Goal: Task Accomplishment & Management: Use online tool/utility

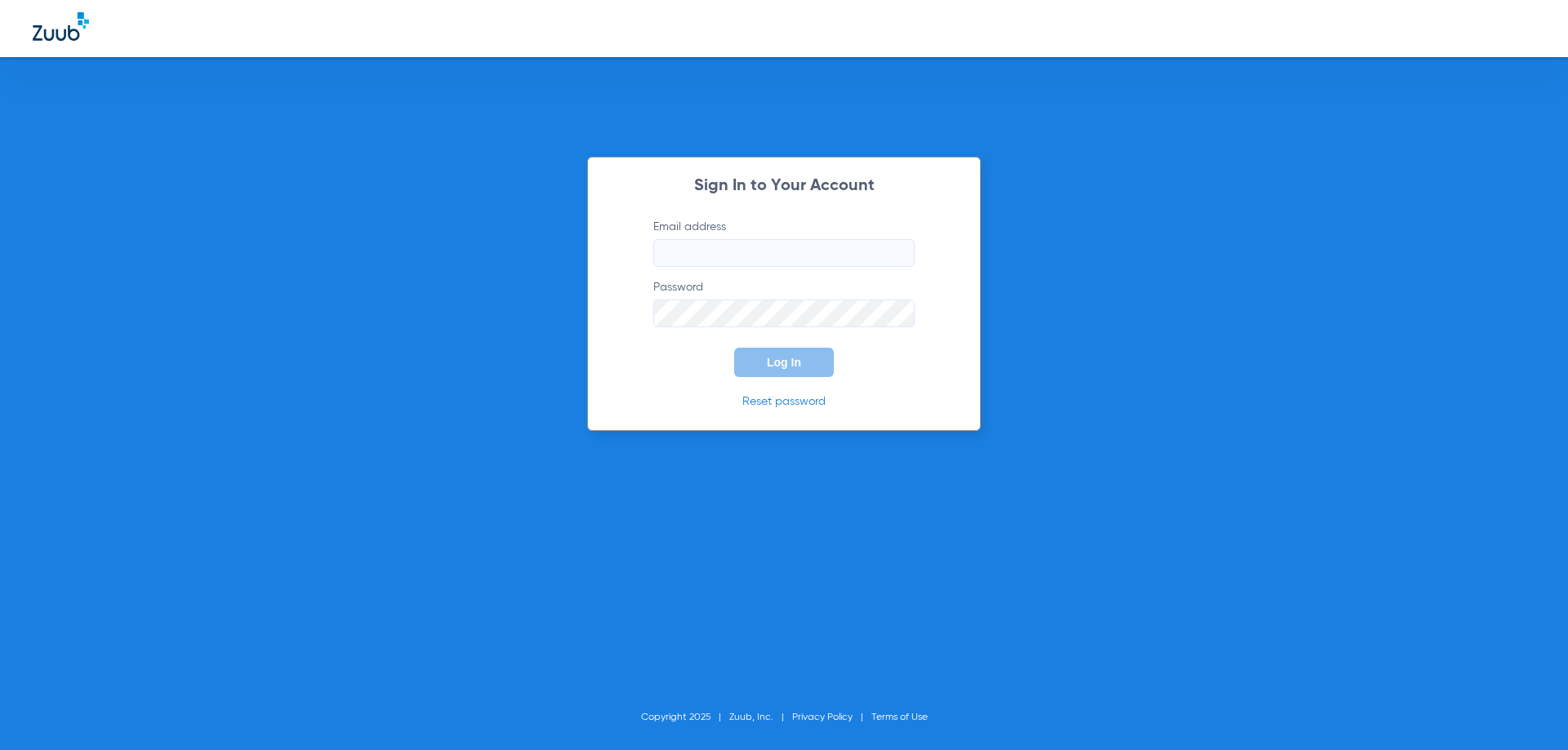
type input "[EMAIL_ADDRESS][DOMAIN_NAME]"
click at [813, 365] on button "Log In" at bounding box center [784, 362] width 100 height 29
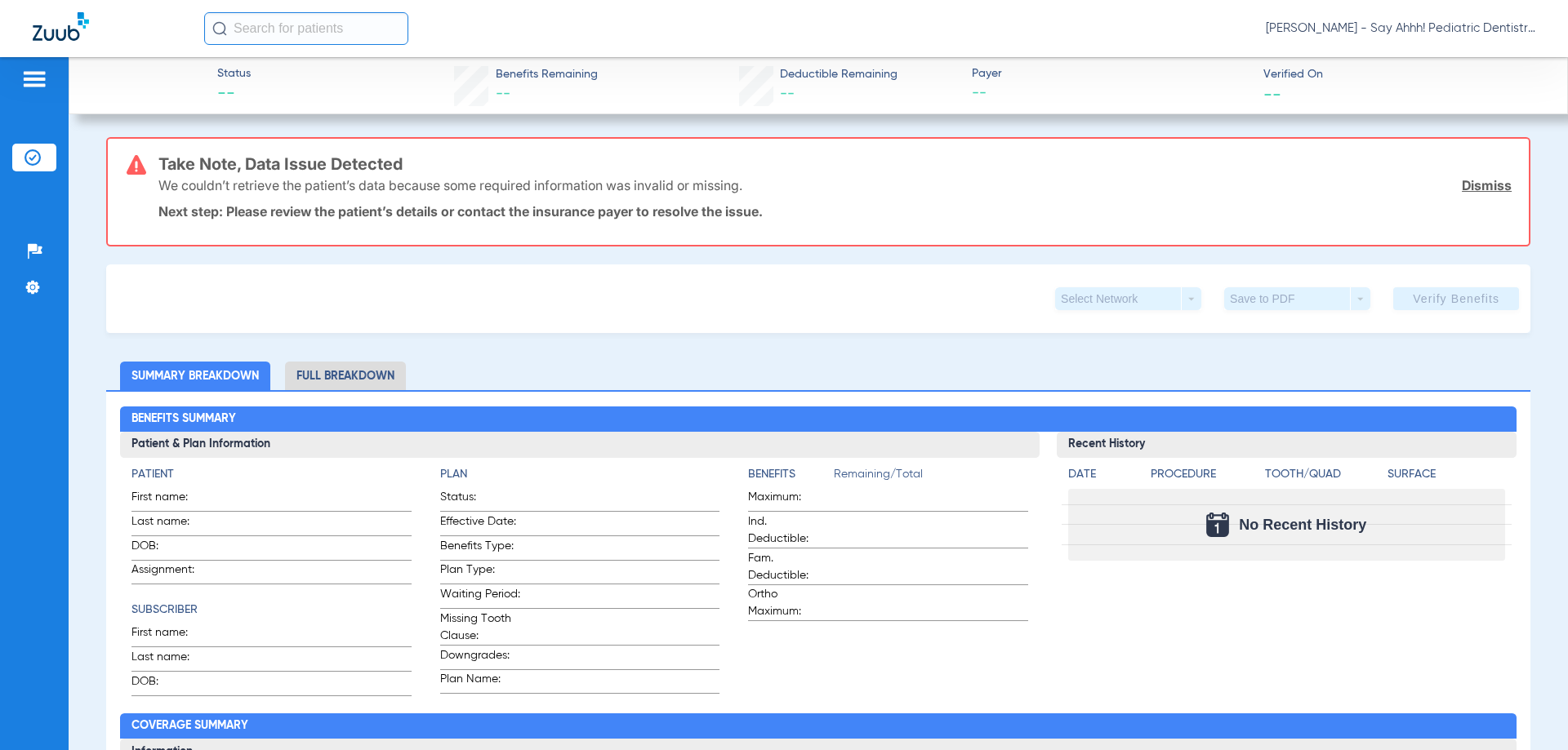
click at [64, 41] on div at bounding box center [118, 28] width 172 height 34
click at [62, 39] on img at bounding box center [61, 25] width 56 height 28
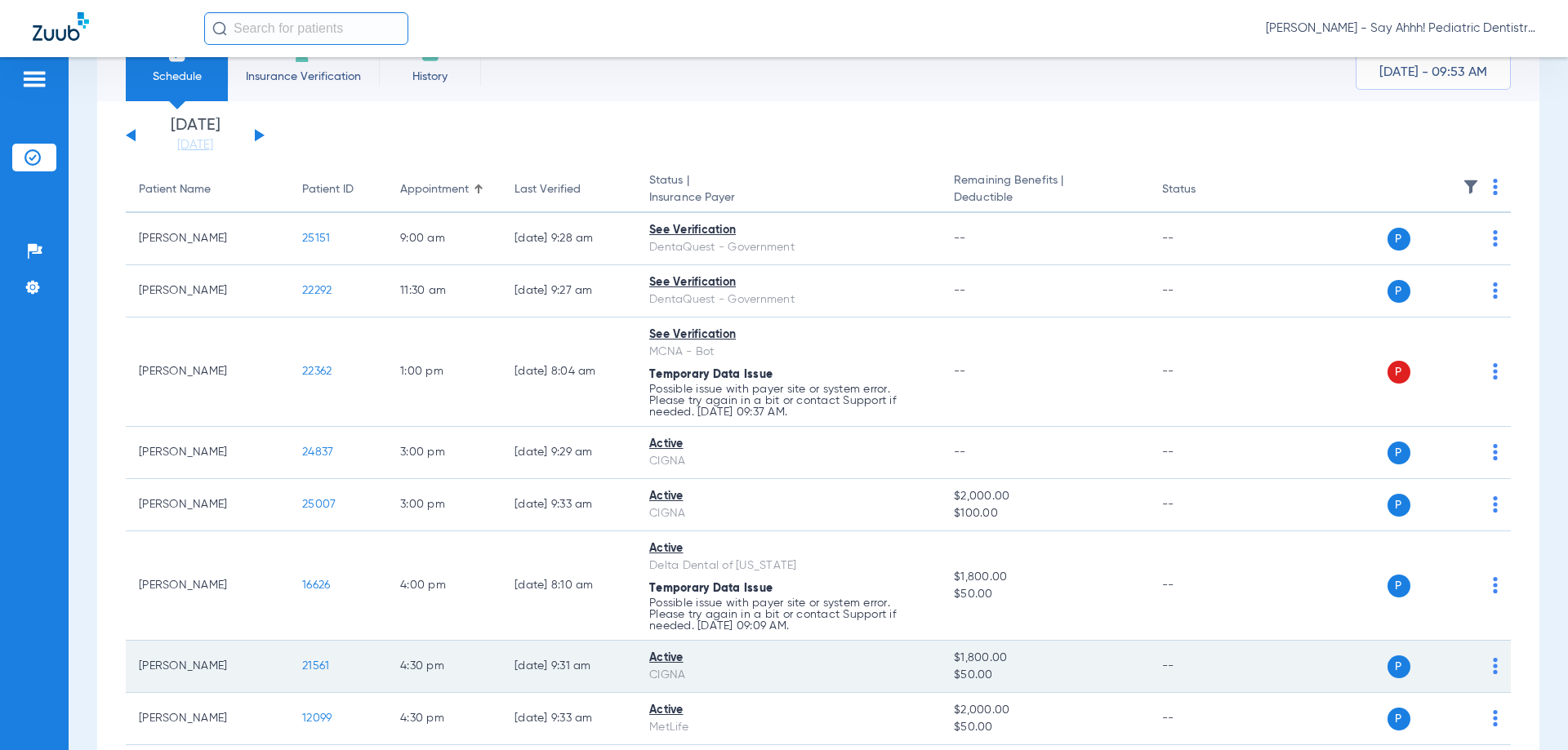
scroll to position [158, 0]
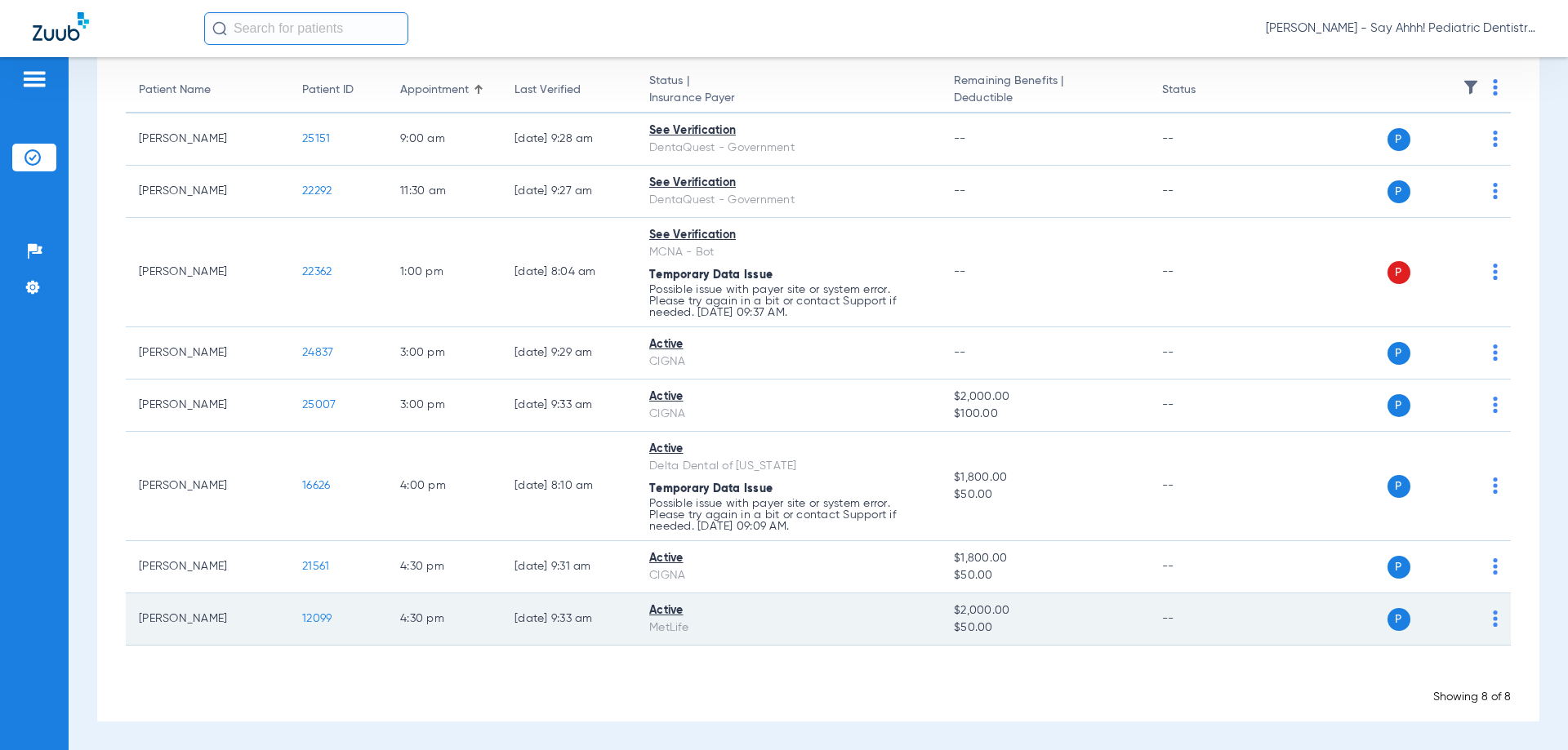
click at [323, 614] on span "12099" at bounding box center [317, 618] width 29 height 12
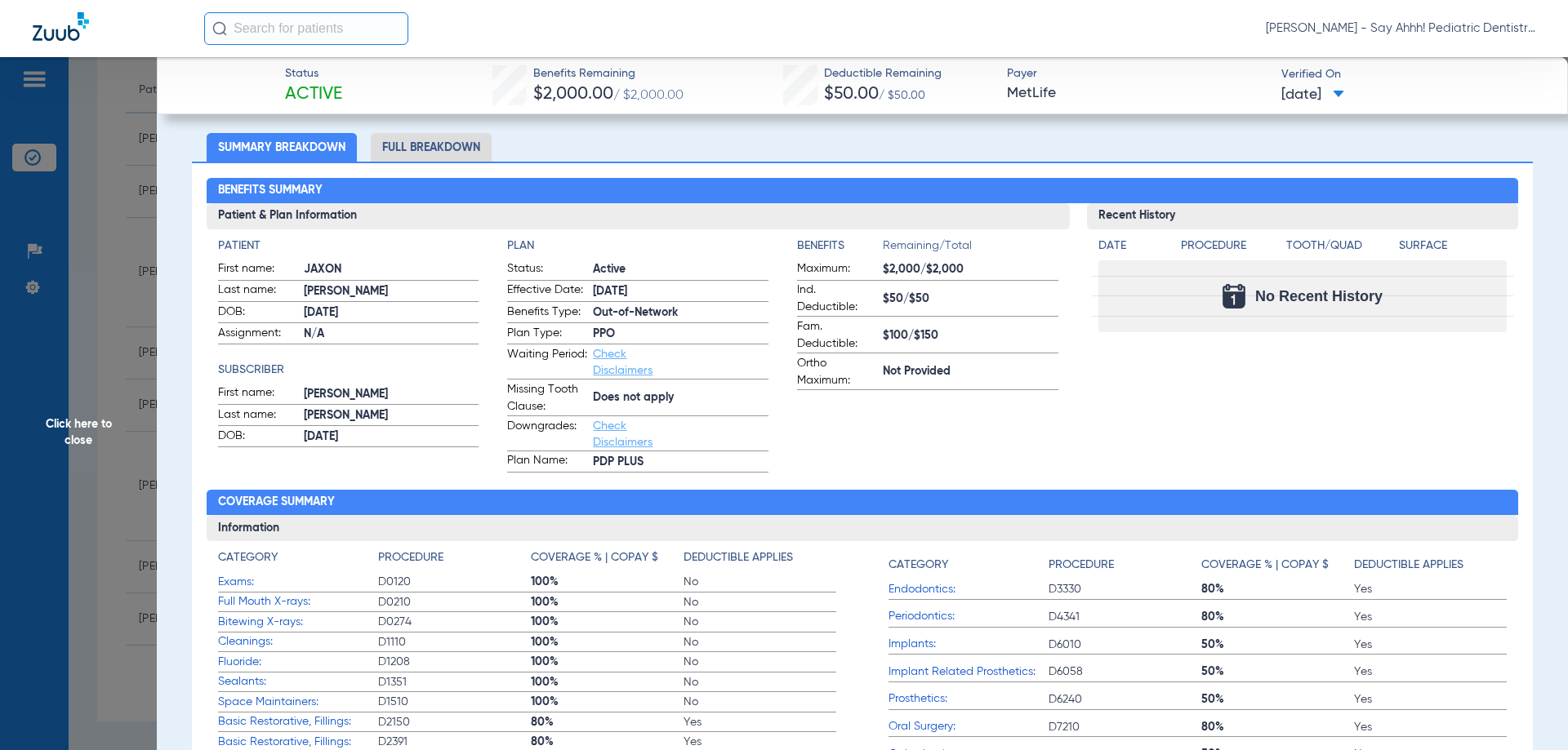
scroll to position [0, 0]
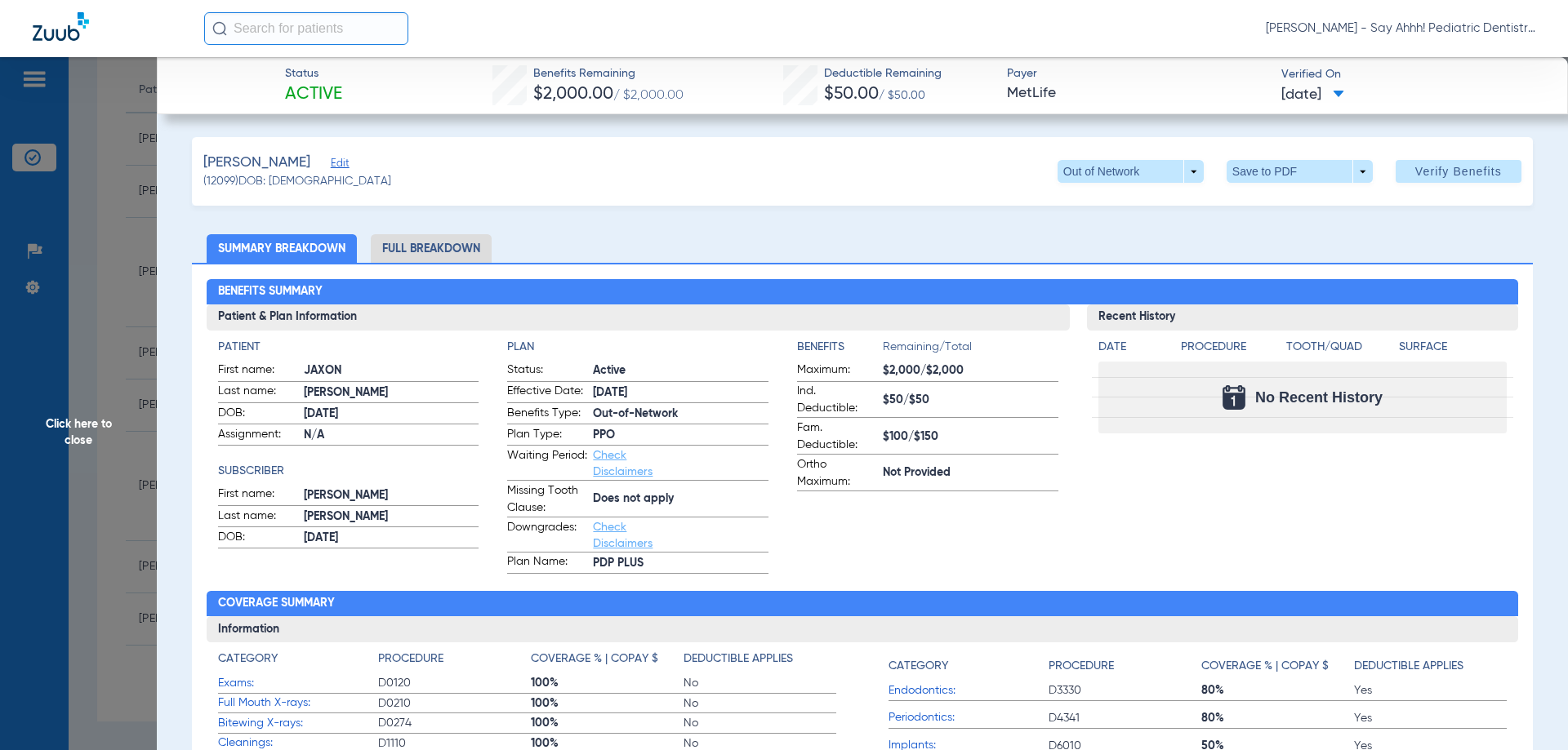
drag, startPoint x: 435, startPoint y: 249, endPoint x: 445, endPoint y: 255, distance: 11.7
click at [435, 249] on li "Full Breakdown" at bounding box center [431, 248] width 121 height 28
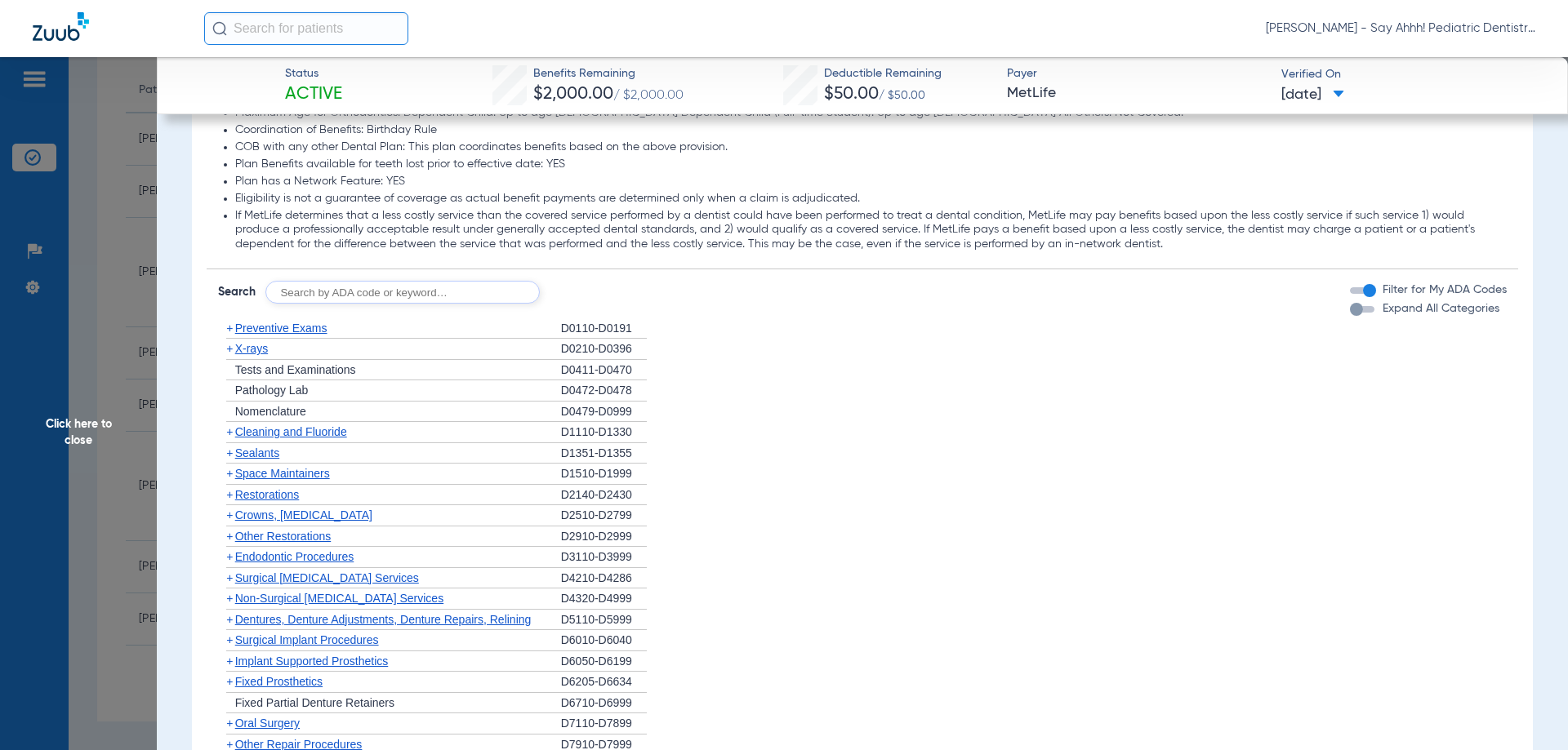
scroll to position [1959, 0]
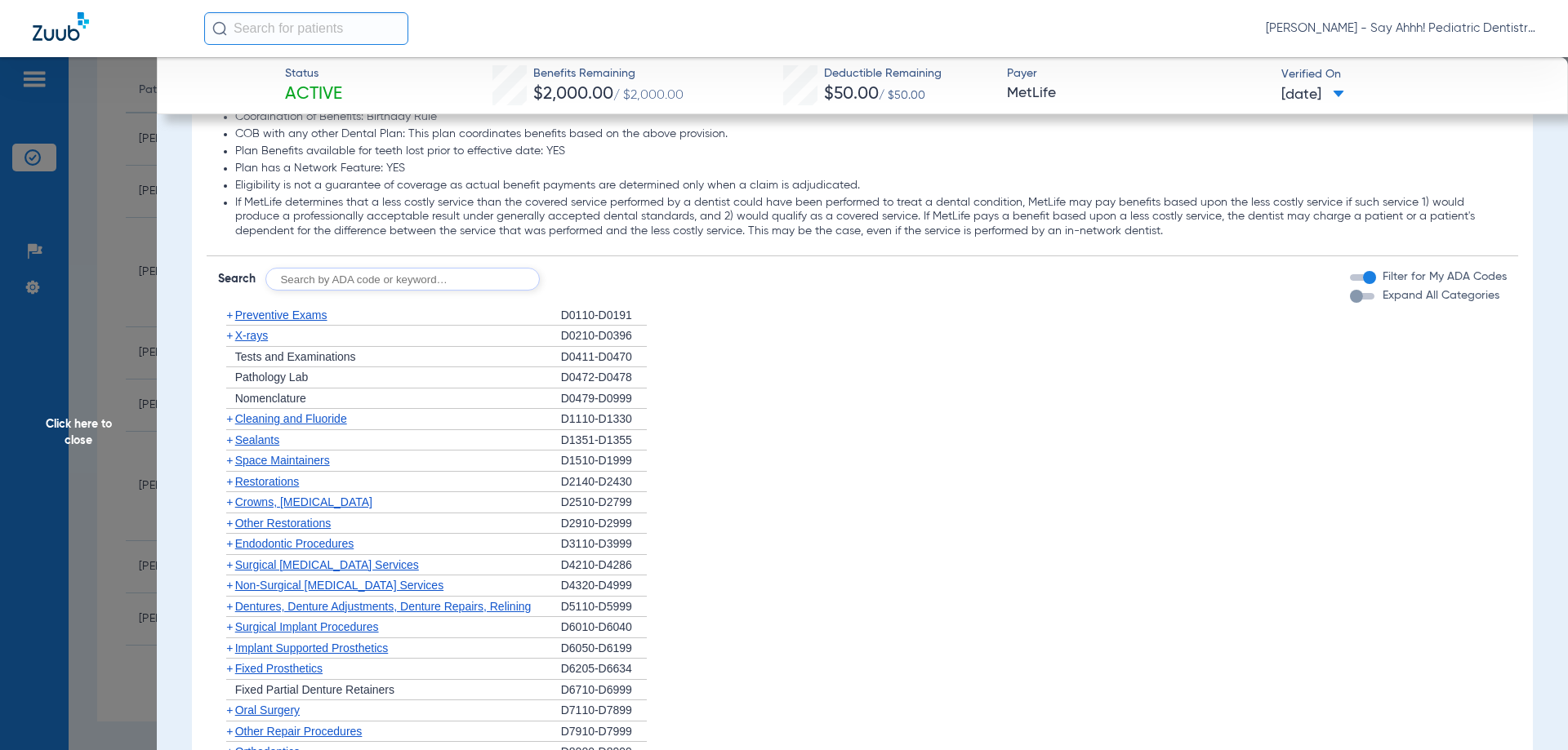
click at [364, 281] on input "text" at bounding box center [402, 279] width 274 height 23
click at [404, 282] on input "d0120, d0272, d" at bounding box center [402, 279] width 274 height 23
type input "d0120, d0272, d1120, d1208, d0330, d1351"
click button "Search" at bounding box center [600, 279] width 65 height 23
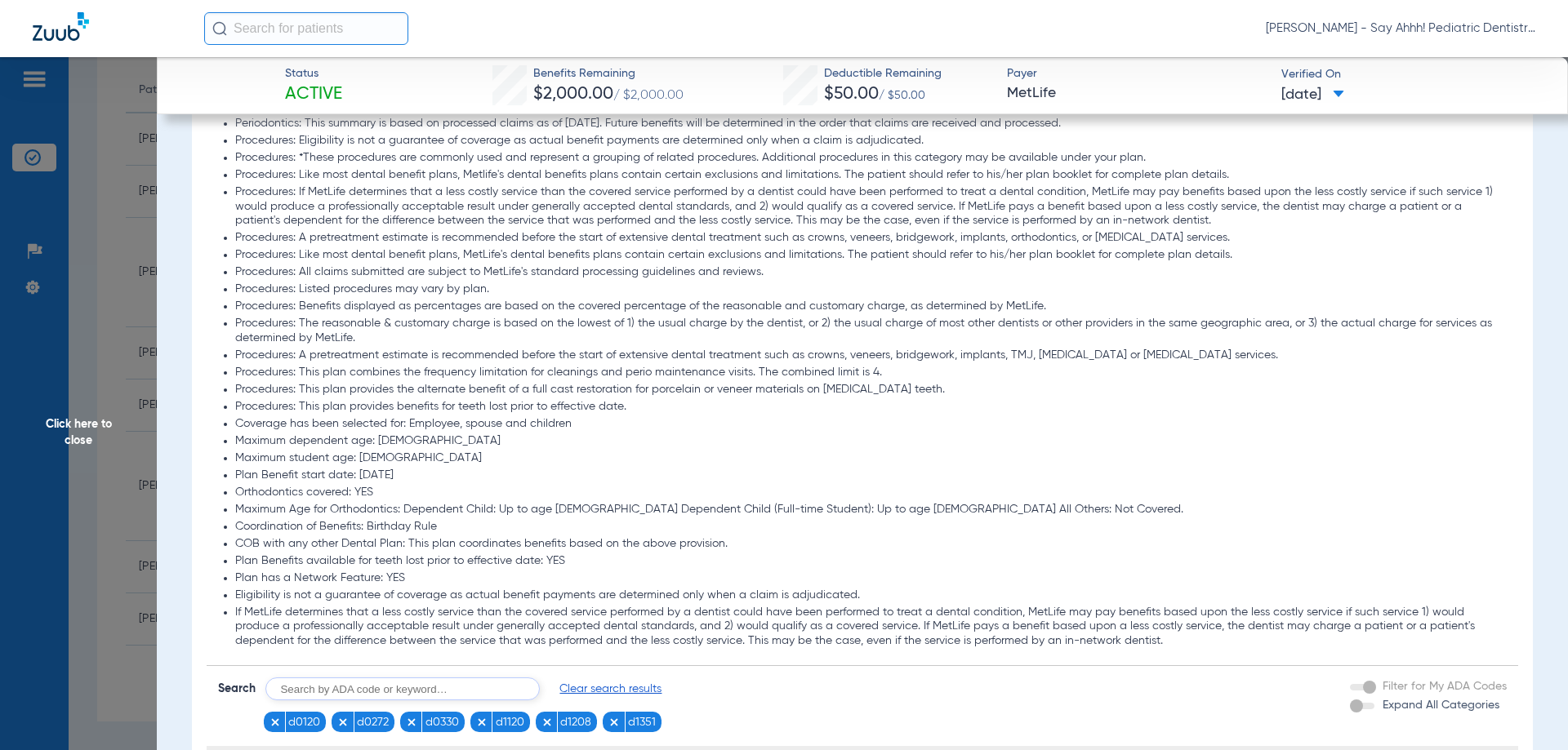
scroll to position [1878, 0]
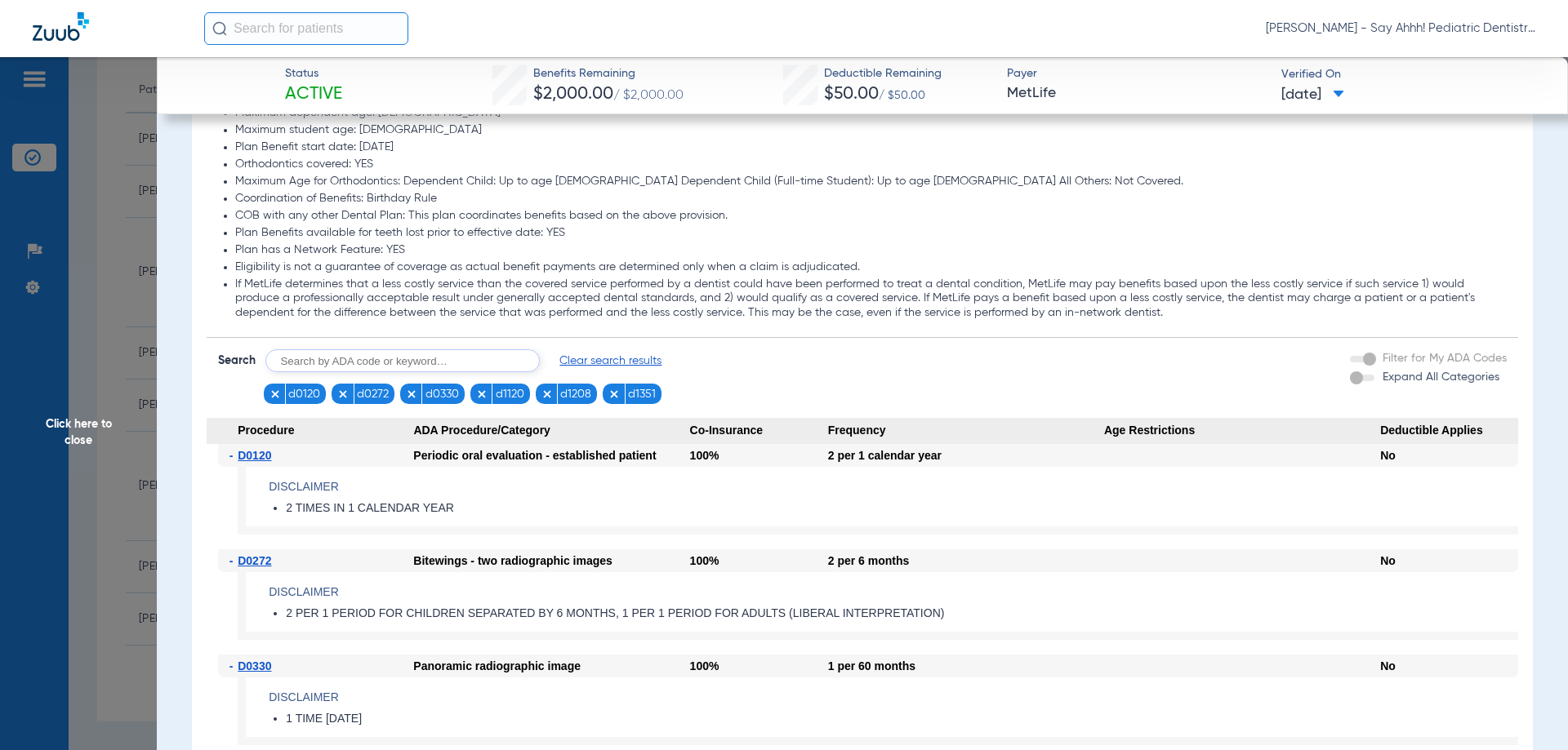
click at [490, 360] on input "text" at bounding box center [402, 360] width 274 height 23
type input "d0210"
click button "Search" at bounding box center [600, 360] width 65 height 23
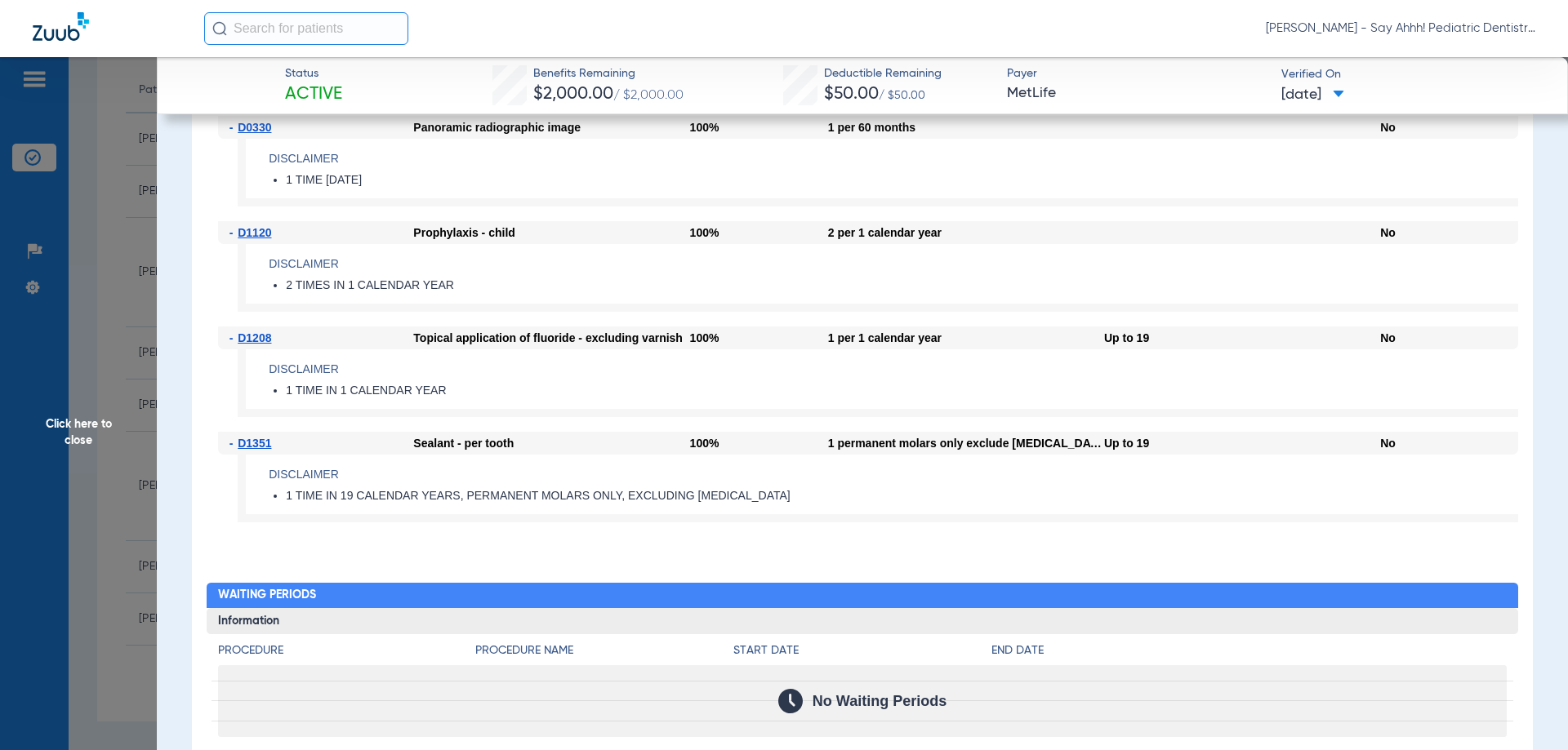
scroll to position [2531, 0]
